Goal: Task Accomplishment & Management: Use online tool/utility

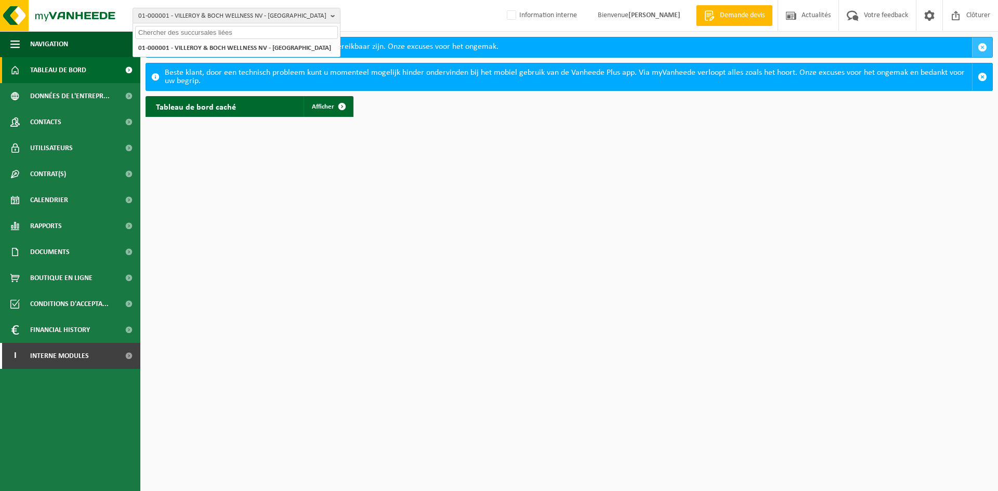
click at [987, 44] on button "button" at bounding box center [982, 47] width 20 height 20
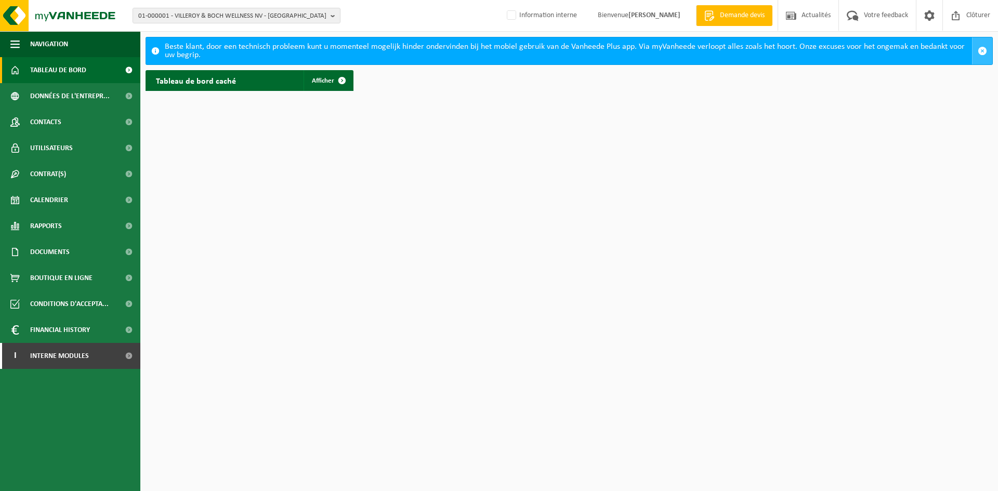
click at [979, 43] on button "button" at bounding box center [982, 50] width 20 height 27
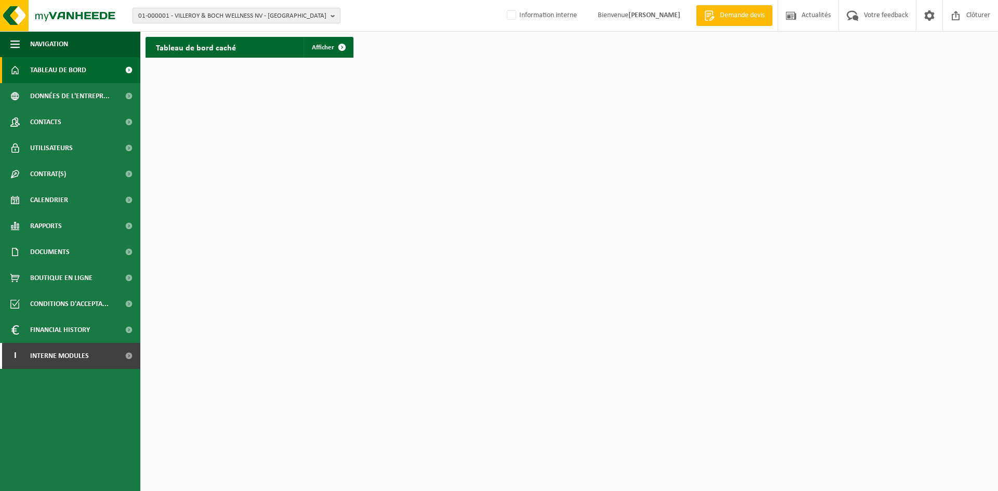
click at [248, 12] on span "01-000001 - VILLEROY & BOCH WELLNESS NV - ROESELARE" at bounding box center [232, 16] width 188 height 16
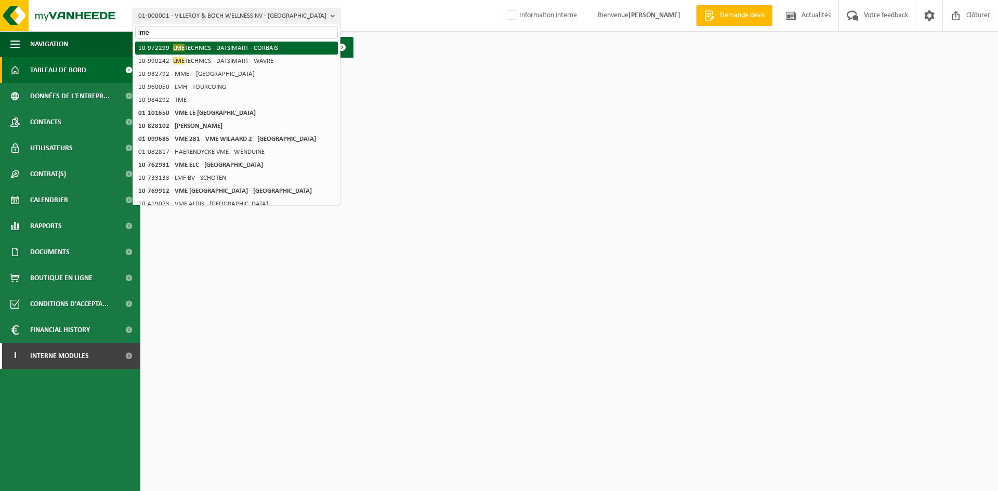
type input "lme"
click at [242, 45] on li "10-972299 - LME TECHNICS - DATSIMART - CORBAIS" at bounding box center [236, 48] width 203 height 13
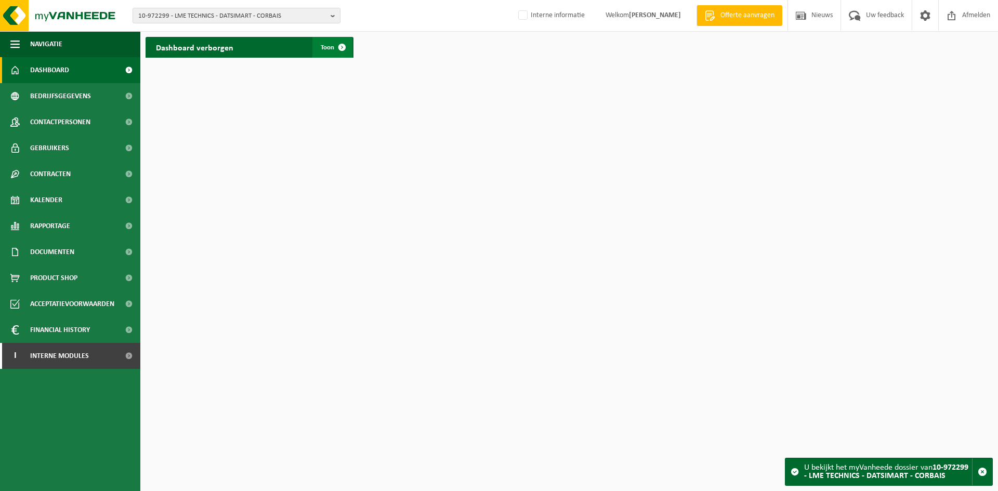
click at [325, 50] on span "Toon" at bounding box center [328, 47] width 14 height 7
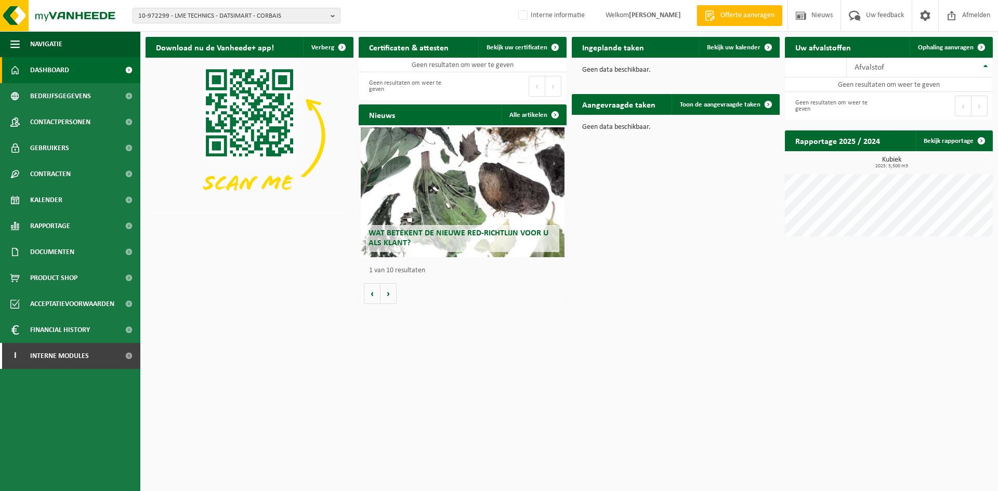
click at [15, 316] on icon "button" at bounding box center [9, 321] width 10 height 10
click at [938, 48] on span "Ophaling aanvragen" at bounding box center [946, 47] width 56 height 7
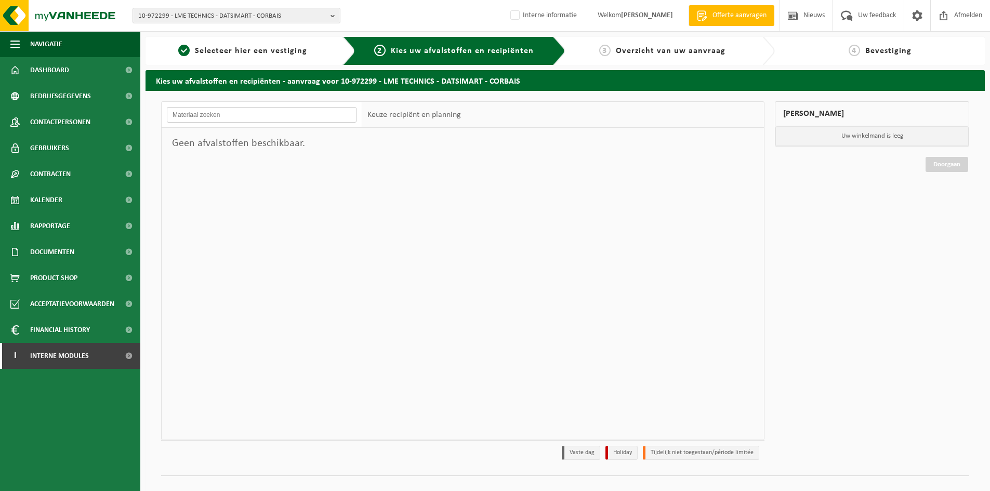
click at [227, 114] on input "text" at bounding box center [262, 115] width 190 height 16
click at [244, 117] on input "text" at bounding box center [262, 115] width 190 height 16
click at [240, 136] on div "Aucun déchet disponible" at bounding box center [262, 143] width 201 height 31
click at [272, 48] on span "Sélectionner un site ici" at bounding box center [250, 51] width 93 height 8
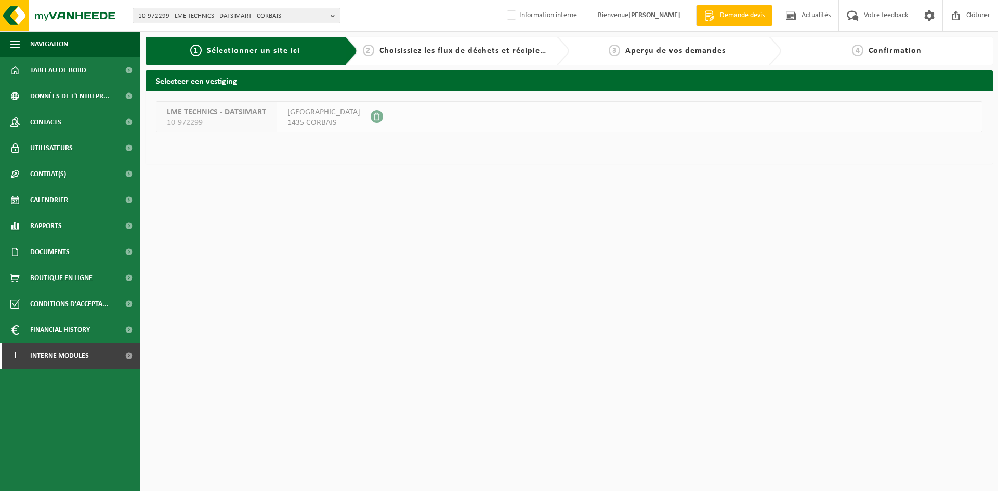
click at [313, 105] on div "RUE HAUTE 51 C 1435 CORBAIS" at bounding box center [324, 117] width 94 height 30
